Goal: Task Accomplishment & Management: Use online tool/utility

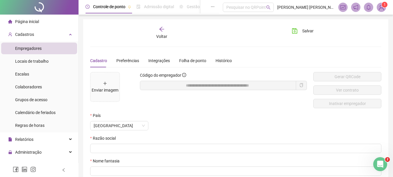
click at [383, 3] on sup "1" at bounding box center [385, 5] width 6 height 6
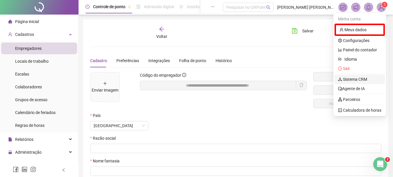
click at [367, 81] on link "Sistema CRM" at bounding box center [352, 79] width 29 height 5
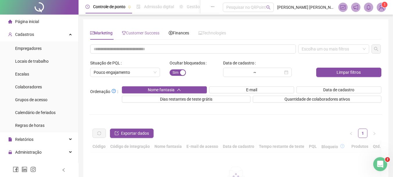
click at [138, 29] on div "Customer Success" at bounding box center [141, 32] width 38 height 13
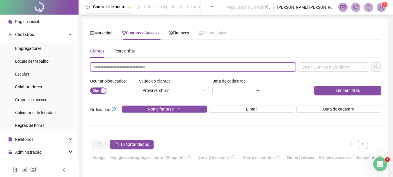
click at [128, 71] on input "text" at bounding box center [193, 66] width 206 height 9
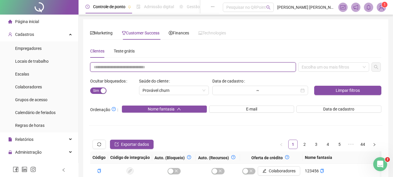
paste input "**********"
click at [320, 68] on div "Escolha um ou mais filtros" at bounding box center [333, 66] width 71 height 9
type input "**********"
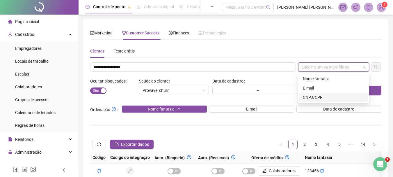
click at [315, 100] on div "CNPJ/CPF" at bounding box center [334, 97] width 69 height 9
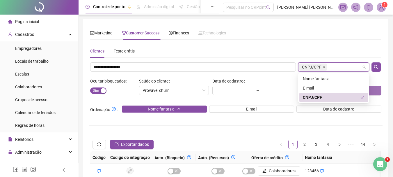
drag, startPoint x: 377, startPoint y: 63, endPoint x: 331, endPoint y: 94, distance: 56.1
click at [377, 63] on button "button" at bounding box center [376, 66] width 9 height 9
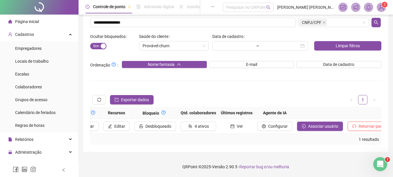
scroll to position [0, 639]
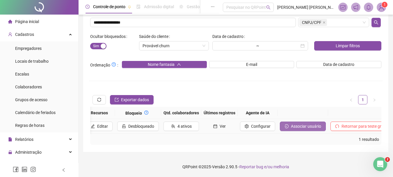
click at [296, 123] on span "Associar usuário" at bounding box center [306, 126] width 30 height 6
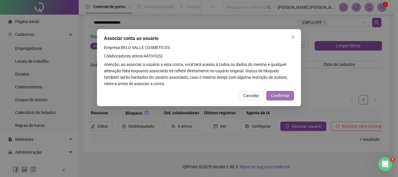
click at [274, 97] on span "Confirmar" at bounding box center [280, 95] width 18 height 6
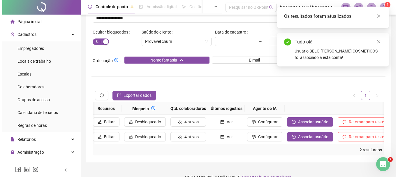
scroll to position [0, 380]
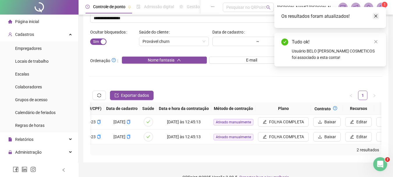
click at [376, 15] on icon "close" at bounding box center [376, 16] width 4 height 4
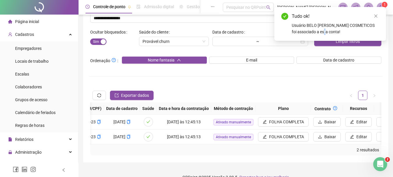
click at [376, 15] on icon "close" at bounding box center [376, 16] width 4 height 4
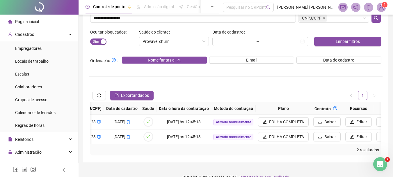
click at [381, 8] on img at bounding box center [381, 7] width 9 height 9
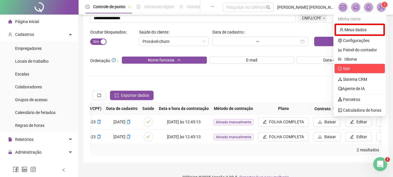
click at [354, 70] on span "Sair" at bounding box center [359, 68] width 43 height 6
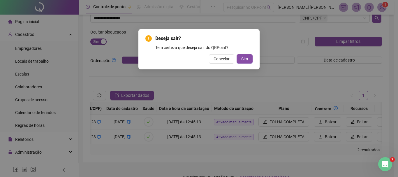
click at [236, 54] on button "Sim" at bounding box center [244, 58] width 16 height 9
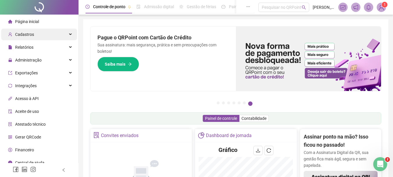
click at [29, 34] on span "Cadastros" at bounding box center [24, 34] width 19 height 5
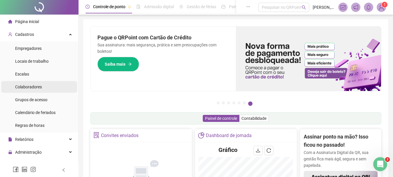
click at [41, 90] on div "Colaboradores" at bounding box center [28, 87] width 27 height 12
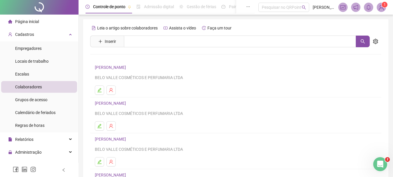
click at [111, 67] on link "CAMILA DOS SANTOS FERREIRA" at bounding box center [111, 67] width 33 height 5
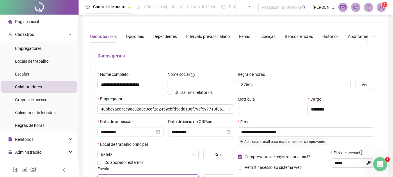
type input "**********"
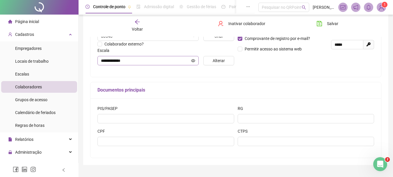
scroll to position [156, 0]
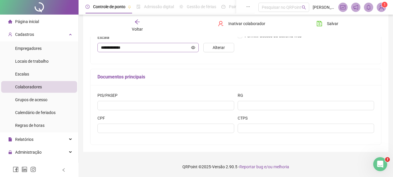
click at [192, 50] on span at bounding box center [193, 47] width 4 height 6
click at [193, 49] on icon "eye" at bounding box center [193, 47] width 4 height 3
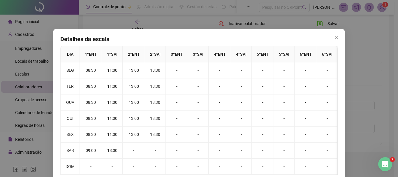
click at [161, 19] on div "Detalhes da escala DIA 1 º ENT 1 º SAI 2 º ENT 2 º SAI 3 º ENT 3 º SAI 4 º ENT …" at bounding box center [199, 88] width 398 height 177
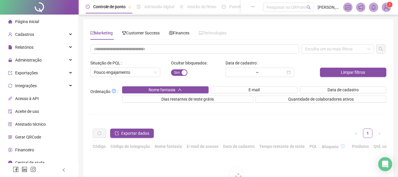
click at [386, 6] on sup "1" at bounding box center [389, 5] width 6 height 6
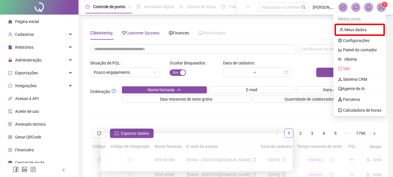
click at [151, 34] on span "Customer Success" at bounding box center [141, 33] width 38 height 5
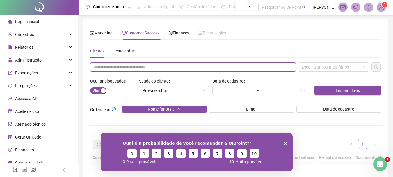
click at [150, 67] on input "text" at bounding box center [193, 66] width 206 height 9
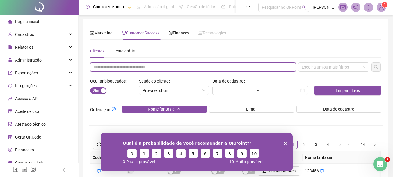
paste input "**********"
click at [326, 70] on div "Escolha um ou mais filtros" at bounding box center [333, 66] width 71 height 9
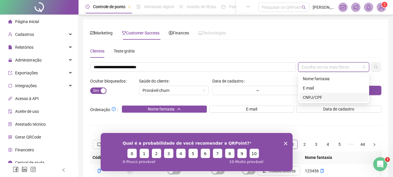
click at [339, 96] on div "CNPJ/CPF" at bounding box center [334, 97] width 62 height 6
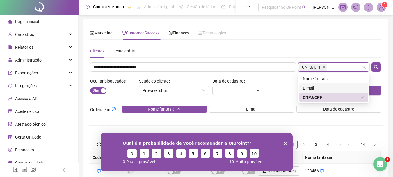
click at [328, 89] on div "E-mail" at bounding box center [334, 88] width 62 height 6
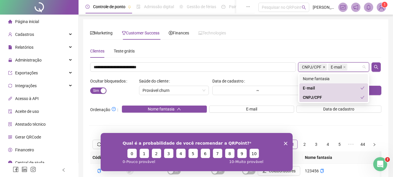
click at [323, 68] on span at bounding box center [324, 67] width 3 height 6
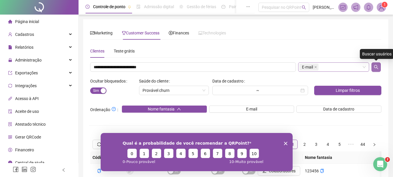
drag, startPoint x: 375, startPoint y: 65, endPoint x: 190, endPoint y: 6, distance: 194.2
click at [375, 65] on icon "search" at bounding box center [376, 67] width 4 height 4
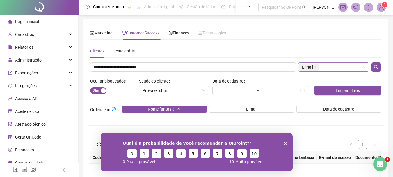
click at [285, 143] on polygon "Encerrar pesquisa" at bounding box center [285, 142] width 3 height 3
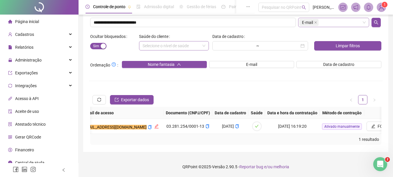
scroll to position [0, 161]
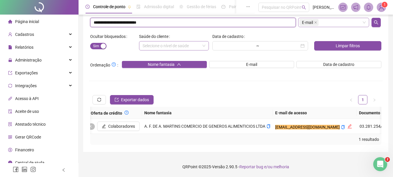
click at [178, 19] on input "**********" at bounding box center [193, 22] width 206 height 9
paste input "text"
click at [316, 20] on span at bounding box center [315, 22] width 3 height 6
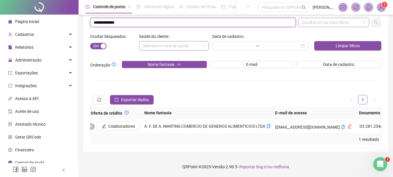
click at [316, 20] on div "Escolha um ou mais filtros" at bounding box center [333, 22] width 71 height 9
type input "**********"
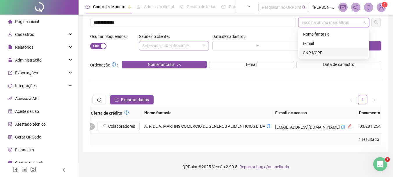
click at [317, 50] on div "CNPJ/CPF" at bounding box center [334, 53] width 62 height 6
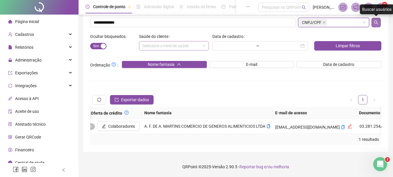
click at [377, 20] on icon "search" at bounding box center [376, 22] width 5 height 5
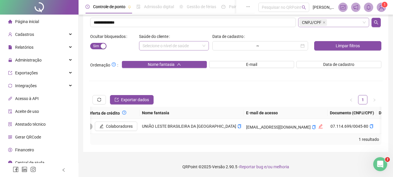
scroll to position [0, 267]
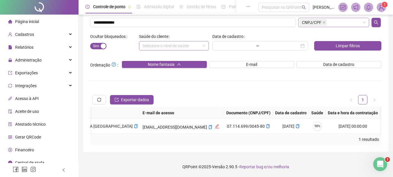
click at [317, 139] on div "1 resultado" at bounding box center [236, 139] width 287 height 6
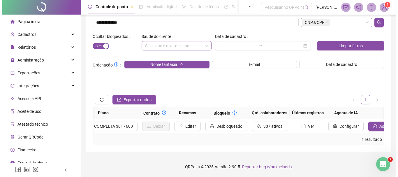
scroll to position [0, 663]
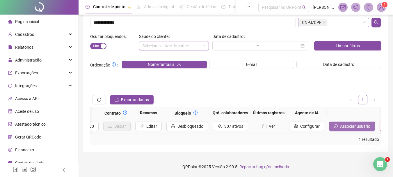
click at [340, 124] on span "Associar usuário" at bounding box center [355, 126] width 30 height 6
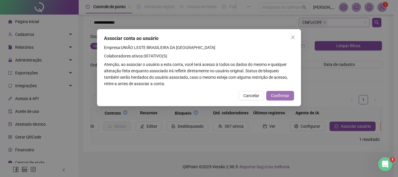
click at [292, 93] on button "Confirmar" at bounding box center [280, 95] width 28 height 9
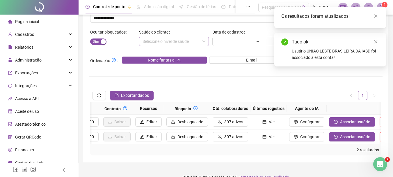
click at [377, 14] on icon "close" at bounding box center [376, 16] width 4 height 4
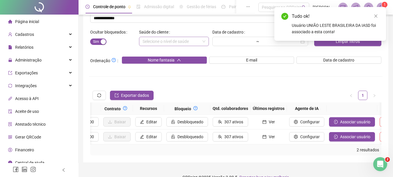
click at [377, 14] on icon "close" at bounding box center [376, 16] width 4 height 4
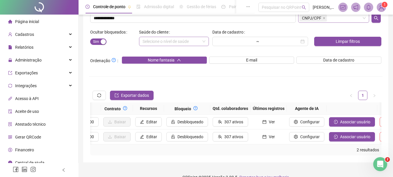
drag, startPoint x: 383, startPoint y: 3, endPoint x: 383, endPoint y: 8, distance: 4.4
click at [383, 3] on sup "1" at bounding box center [385, 5] width 6 height 6
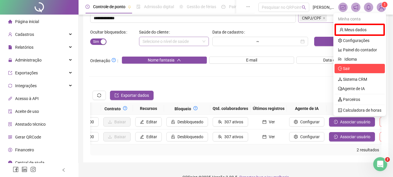
click at [352, 70] on span "Sair" at bounding box center [359, 68] width 43 height 6
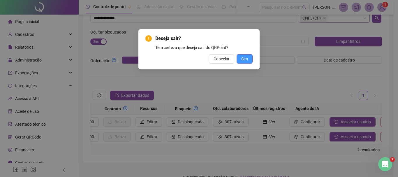
click at [245, 59] on span "Sim" at bounding box center [244, 59] width 7 height 6
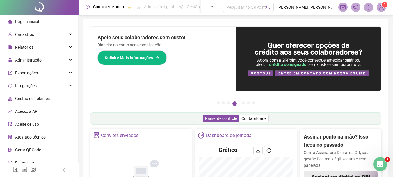
click at [385, 6] on span "1" at bounding box center [385, 5] width 2 height 4
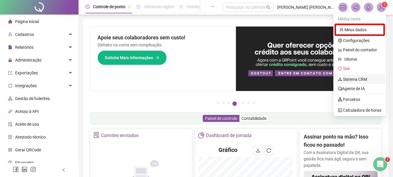
click at [355, 78] on link "Sistema CRM" at bounding box center [352, 79] width 29 height 5
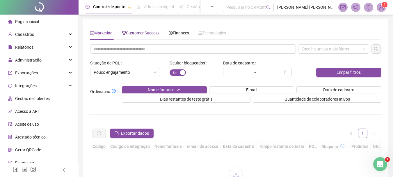
click at [154, 35] on span "Customer Success" at bounding box center [141, 33] width 38 height 5
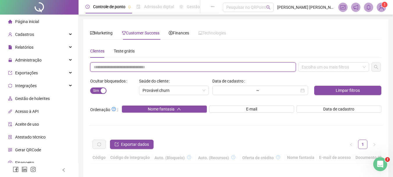
click at [148, 66] on input "text" at bounding box center [193, 66] width 206 height 9
paste input "**********"
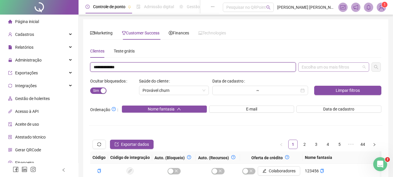
click at [313, 64] on div "Escolha um ou mais filtros" at bounding box center [333, 66] width 71 height 9
type input "**********"
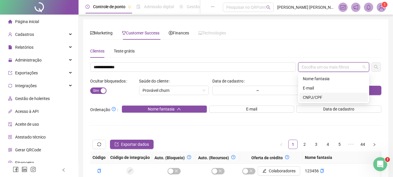
click at [312, 100] on div "CNPJ/CPF" at bounding box center [334, 97] width 62 height 6
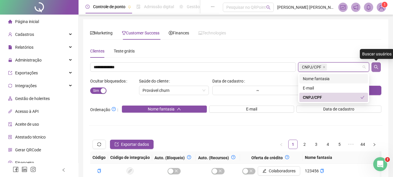
click at [376, 63] on button "button" at bounding box center [376, 66] width 9 height 9
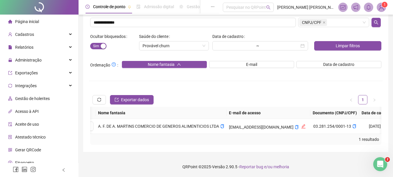
scroll to position [0, 197]
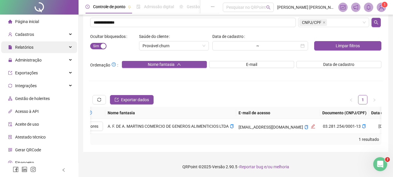
click at [55, 47] on div "Relatórios" at bounding box center [39, 47] width 76 height 12
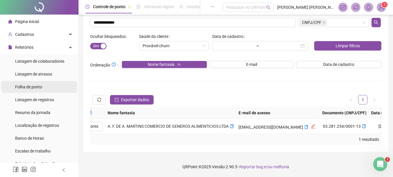
click at [42, 89] on span "Folha de ponto" at bounding box center [28, 86] width 27 height 5
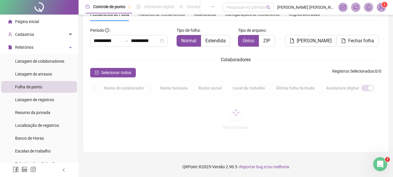
type input "**********"
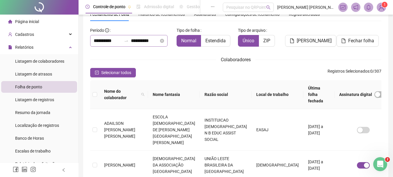
scroll to position [31, 0]
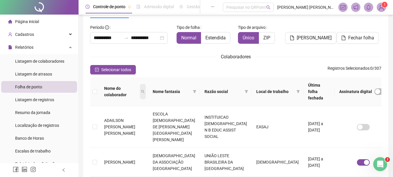
click at [146, 89] on span at bounding box center [143, 91] width 6 height 15
type input "********"
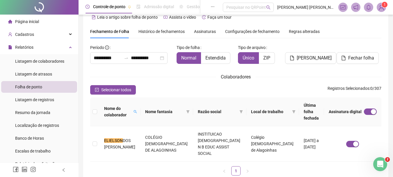
scroll to position [0, 0]
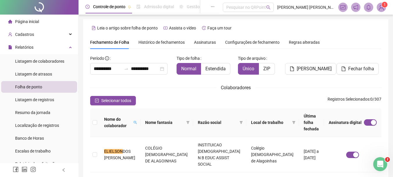
click at [210, 44] on span "Assinaturas" at bounding box center [205, 42] width 22 height 4
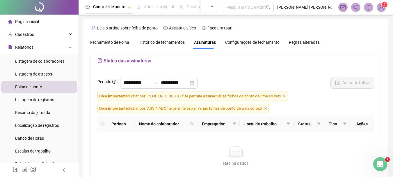
scroll to position [31, 0]
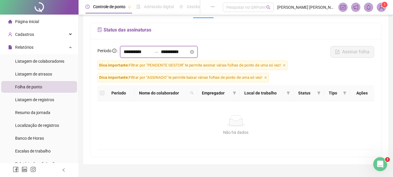
click at [135, 50] on input "**********" at bounding box center [138, 51] width 28 height 7
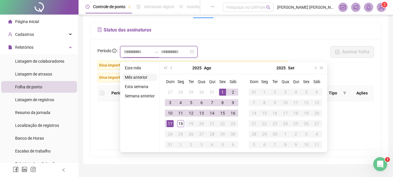
type input "**********"
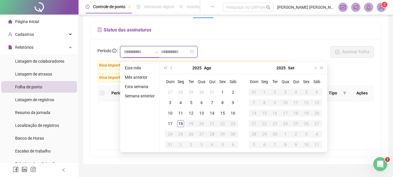
type input "**********"
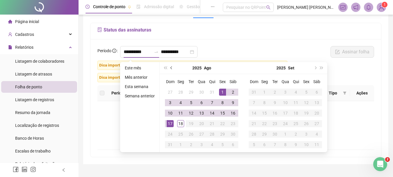
click at [171, 64] on button "prev-year" at bounding box center [172, 68] width 6 height 12
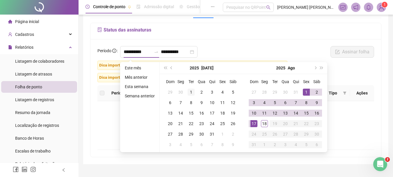
type input "**********"
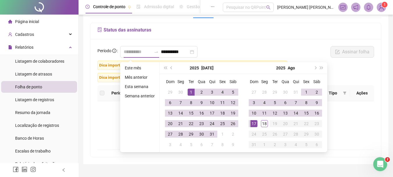
click at [191, 90] on div "1" at bounding box center [191, 92] width 7 height 7
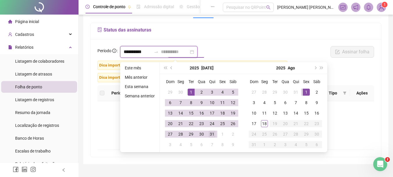
type input "**********"
click at [210, 135] on div "31" at bounding box center [212, 133] width 7 height 7
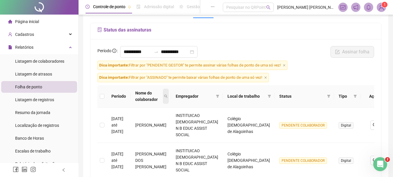
click at [168, 98] on icon "search" at bounding box center [165, 95] width 3 height 3
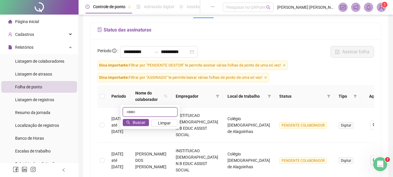
click at [127, 112] on input "text" at bounding box center [150, 111] width 55 height 9
type input "********"
